Goal: Transaction & Acquisition: Purchase product/service

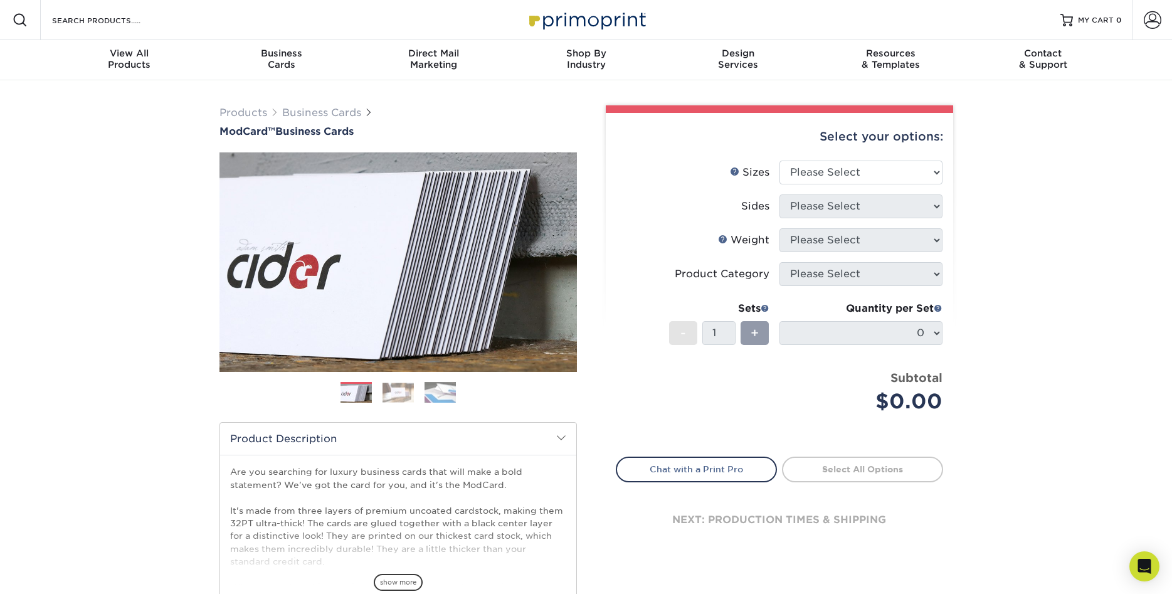
click at [1010, 208] on div "Products Business Cards ModCard™ Business Cards Previous Next" at bounding box center [586, 415] width 1172 height 670
click at [1028, 208] on div "Products Business Cards ModCard™ Business Cards Previous Next" at bounding box center [586, 415] width 1172 height 670
click at [779, 160] on select "Please Select 1.5" x 3.5" - Mini 1.75" x 3.5" - Mini 2" x 2" - Square 2" x 3" -…" at bounding box center [860, 172] width 163 height 24
click at [1006, 198] on div "Products Business Cards ModCard™ Business Cards Previous Next" at bounding box center [586, 415] width 1172 height 670
click at [779, 160] on select "Please Select 1.5" x 3.5" - Mini 1.75" x 3.5" - Mini 2" x 2" - Square 2" x 3" -…" at bounding box center [860, 172] width 163 height 24
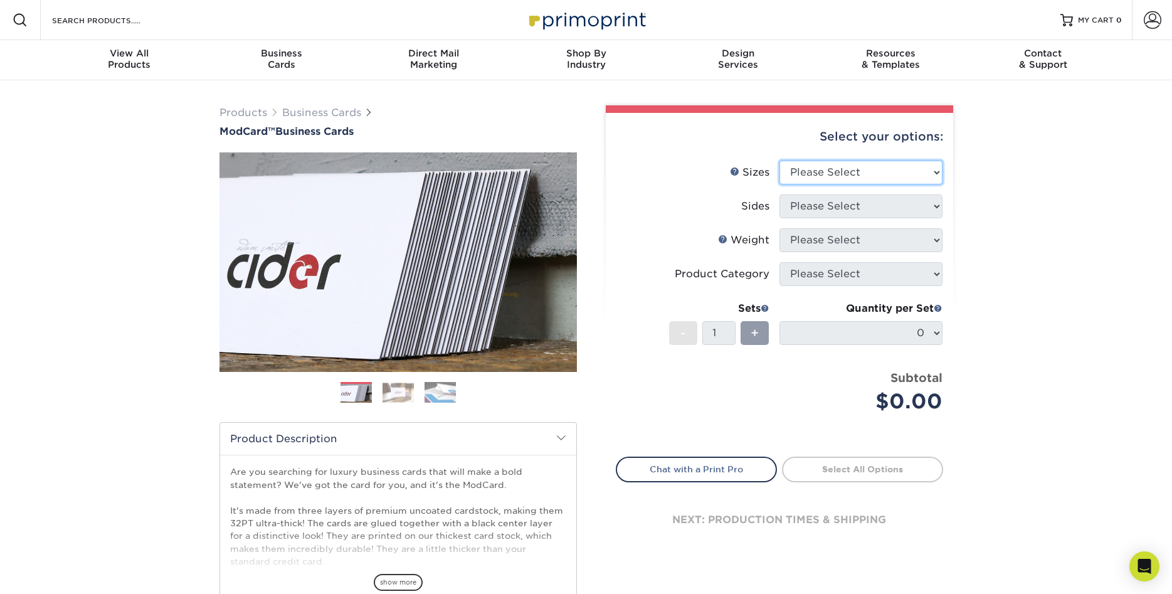
select select "2.00x3.50"
click option "2" x 3.5" - Standard" at bounding box center [0, 0] width 0 height 0
click at [779, 194] on select "Please Select Print Both Sides Print Front Only" at bounding box center [860, 206] width 163 height 24
select select "13abbda7-1d64-4f25-8bb2-c179b224825d"
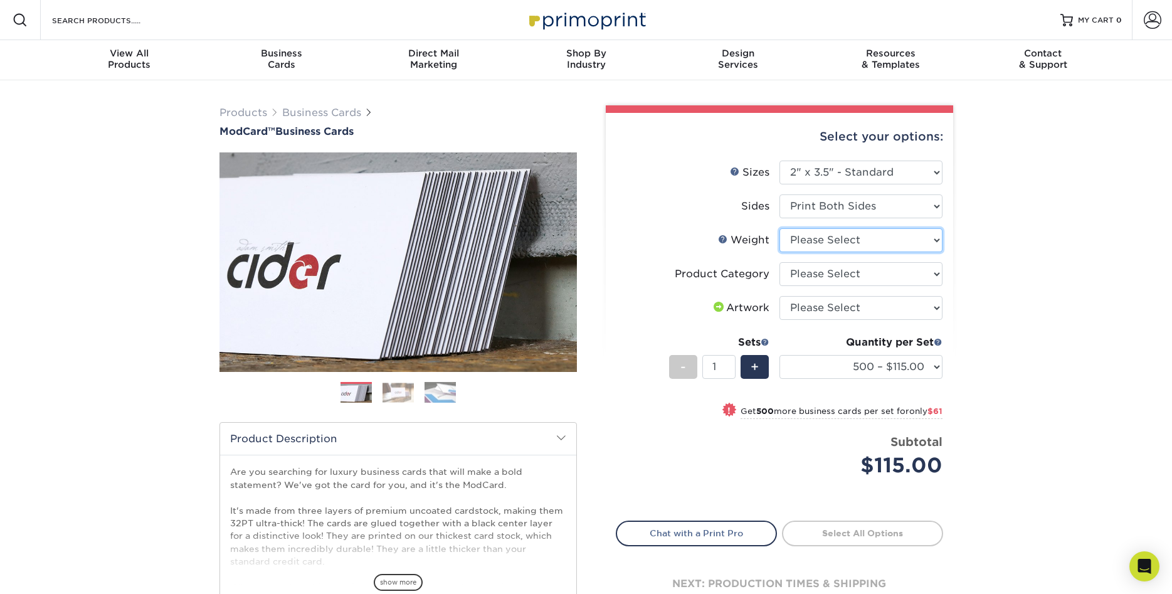
click at [779, 228] on select "Please Select 32PTUCBLK" at bounding box center [860, 240] width 163 height 24
select select "32PTUCBLK"
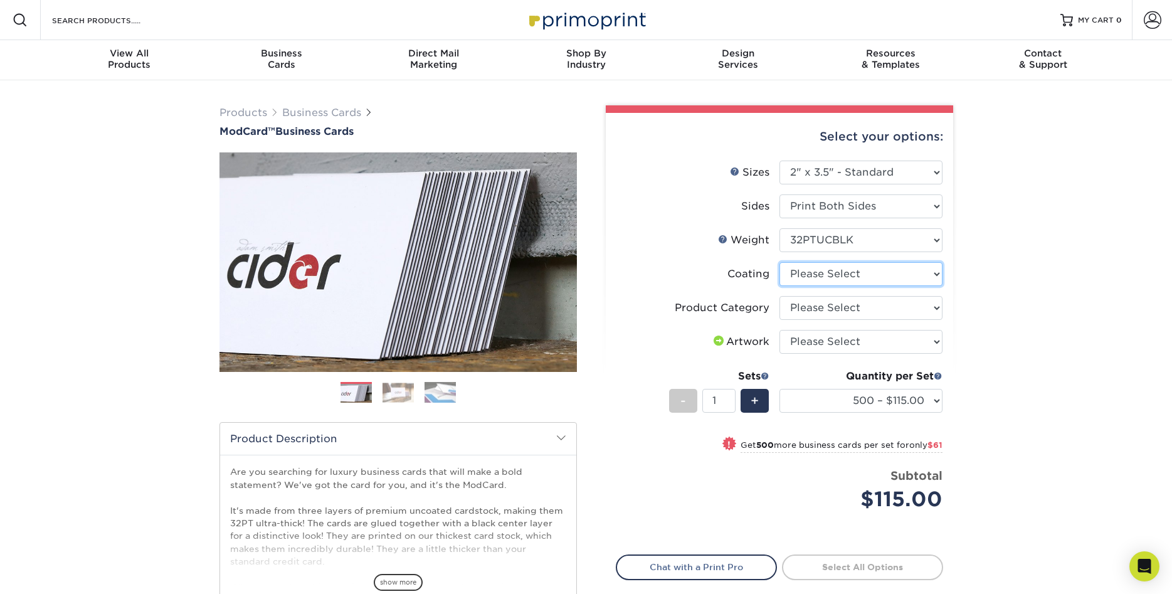
click at [779, 262] on select at bounding box center [860, 274] width 163 height 24
select select "3e7618de-abca-4bda-9f97-8b9129e913d8"
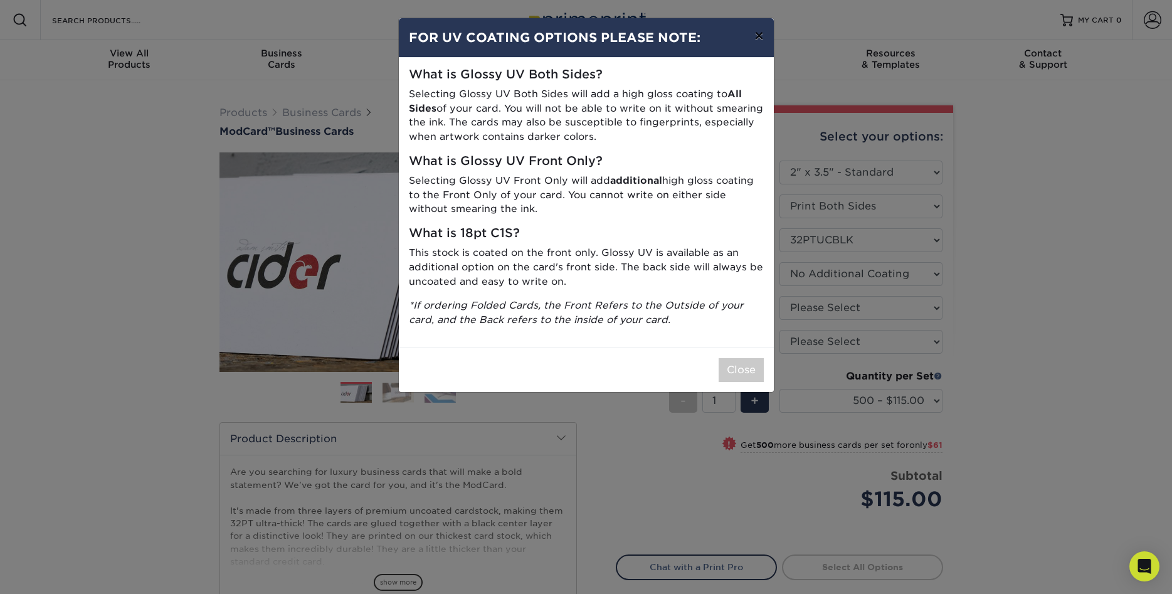
click at [764, 34] on button "×" at bounding box center [758, 35] width 29 height 35
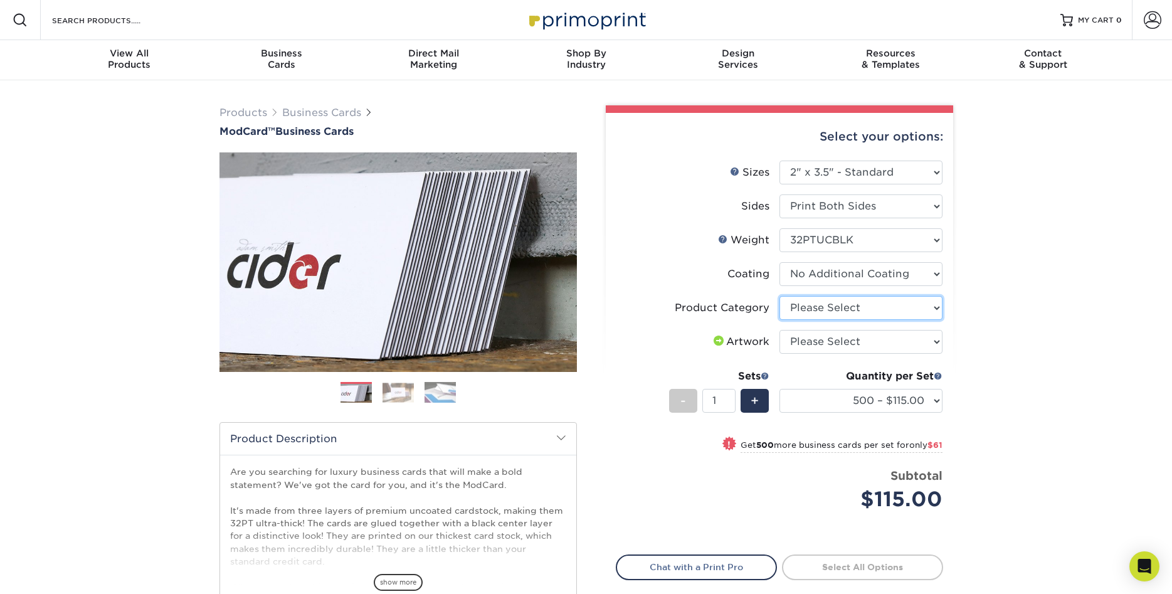
click at [779, 296] on select "Please Select Business Cards" at bounding box center [860, 308] width 163 height 24
select select "3b5148f1-0588-4f88-a218-97bcfdce65c1"
click option "Business Cards" at bounding box center [0, 0] width 0 height 0
click at [779, 330] on select "Please Select I will upload files I need a design - $100" at bounding box center [860, 342] width 163 height 24
select select "upload"
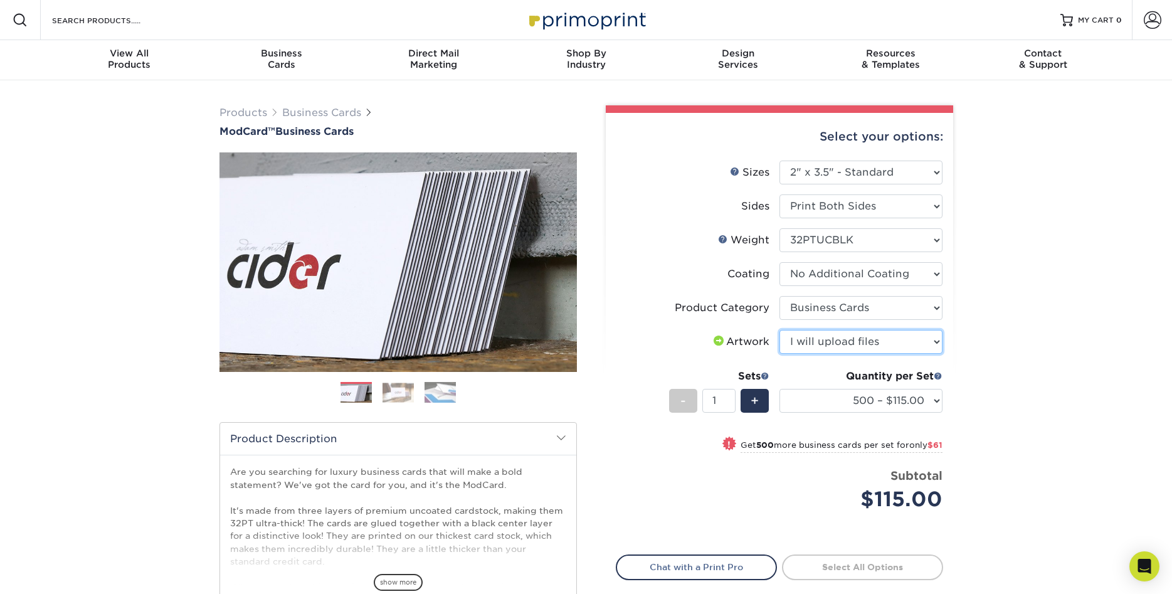
click option "I will upload files" at bounding box center [0, 0] width 0 height 0
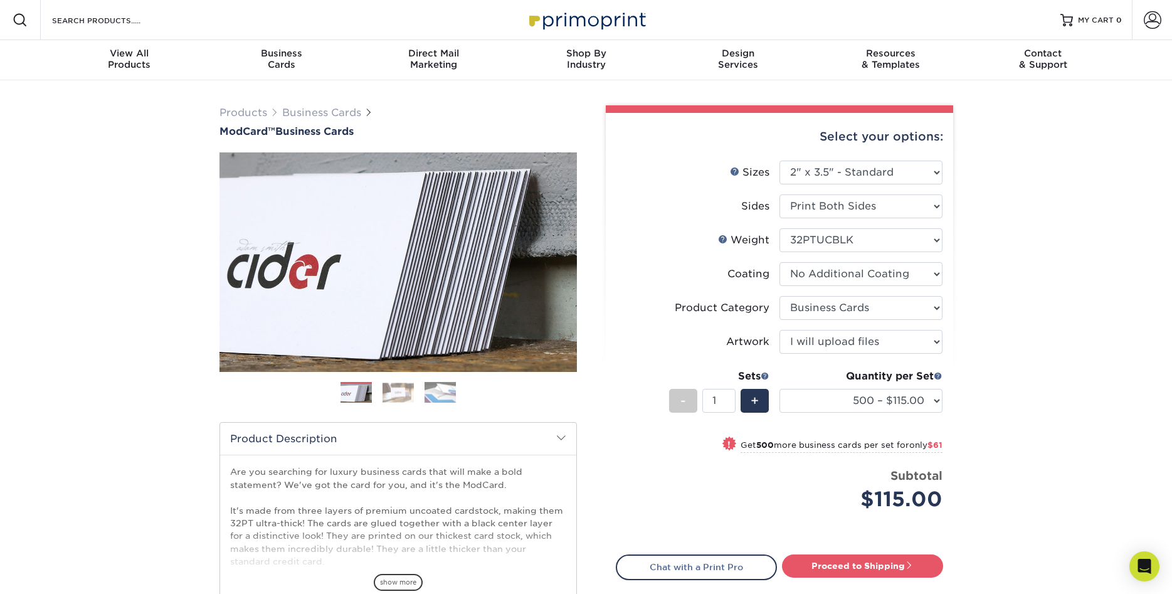
click at [1017, 332] on div "Products Business Cards ModCard™ Business Cards Previous Next" at bounding box center [586, 415] width 1172 height 670
click at [779, 389] on select "500 – $115.00 1000 – $176.00" at bounding box center [860, 401] width 163 height 24
click at [985, 338] on div "Products Business Cards ModCard™ Business Cards Previous Next" at bounding box center [586, 415] width 1172 height 670
